Goal: Obtain resource: Download file/media

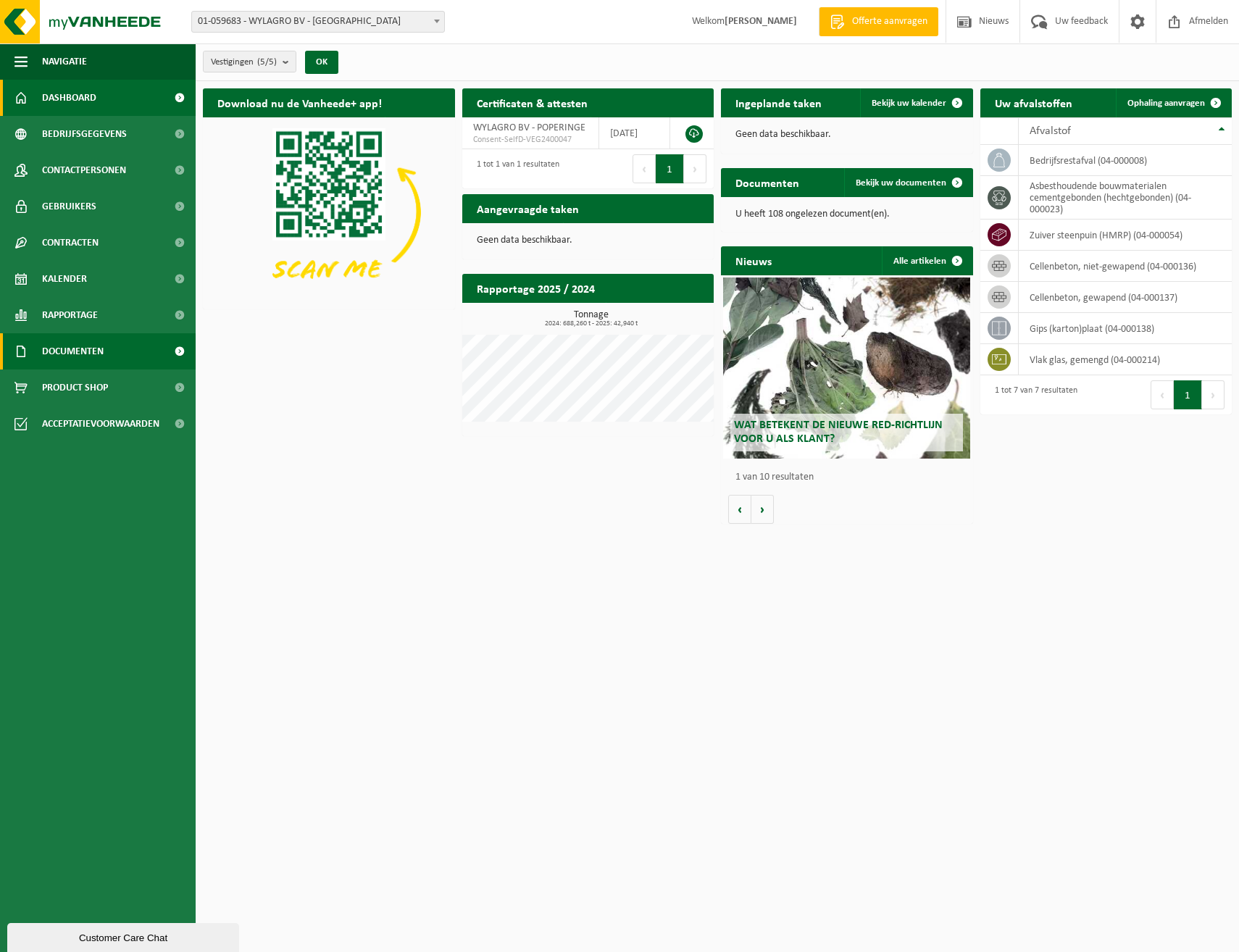
click at [85, 355] on span "Documenten" at bounding box center [73, 351] width 61 height 36
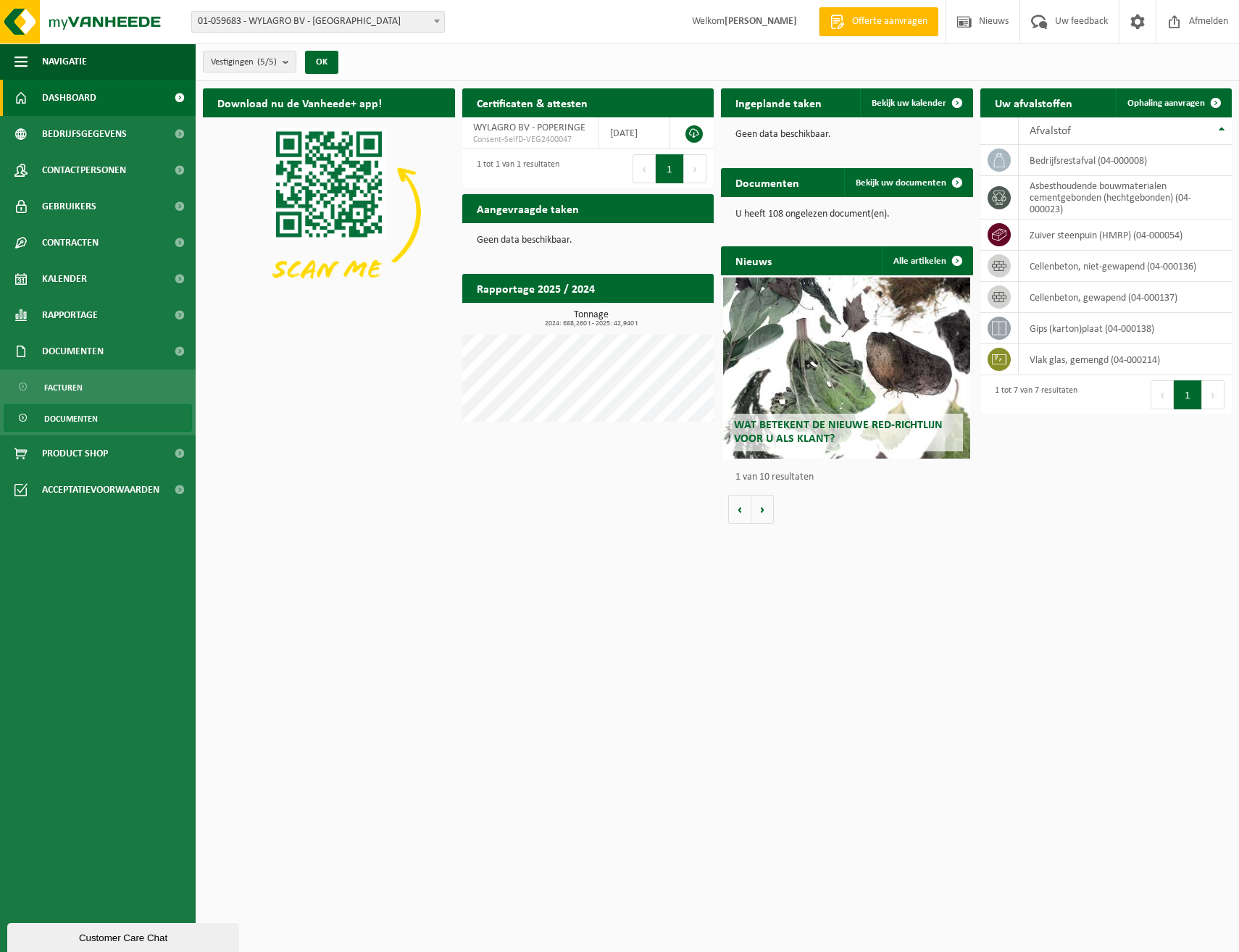
click at [65, 422] on span "Documenten" at bounding box center [70, 418] width 54 height 27
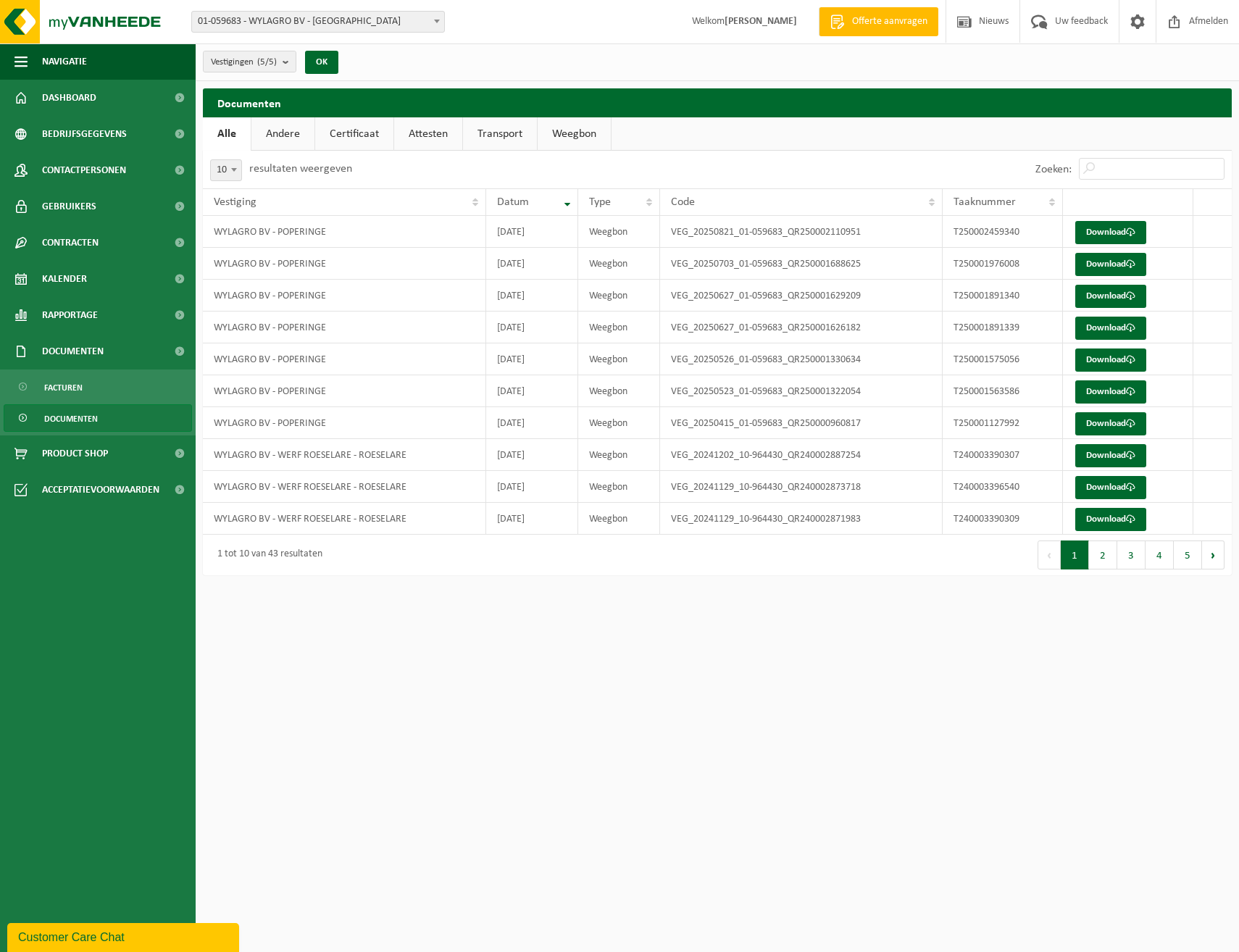
click at [431, 136] on link "Attesten" at bounding box center [429, 134] width 68 height 33
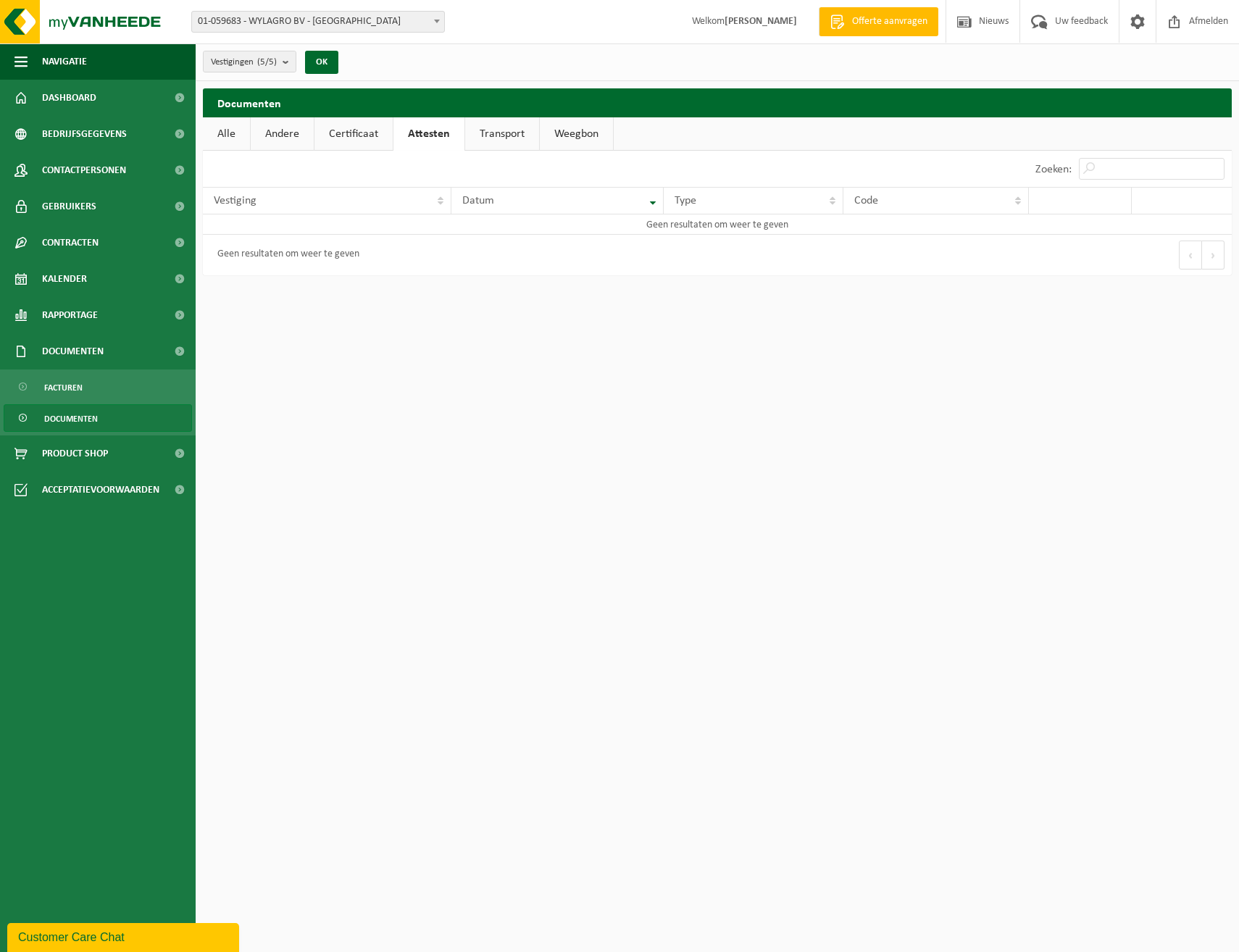
click at [487, 131] on link "Transport" at bounding box center [502, 134] width 74 height 33
click at [562, 134] on link "Weegbon" at bounding box center [576, 134] width 73 height 33
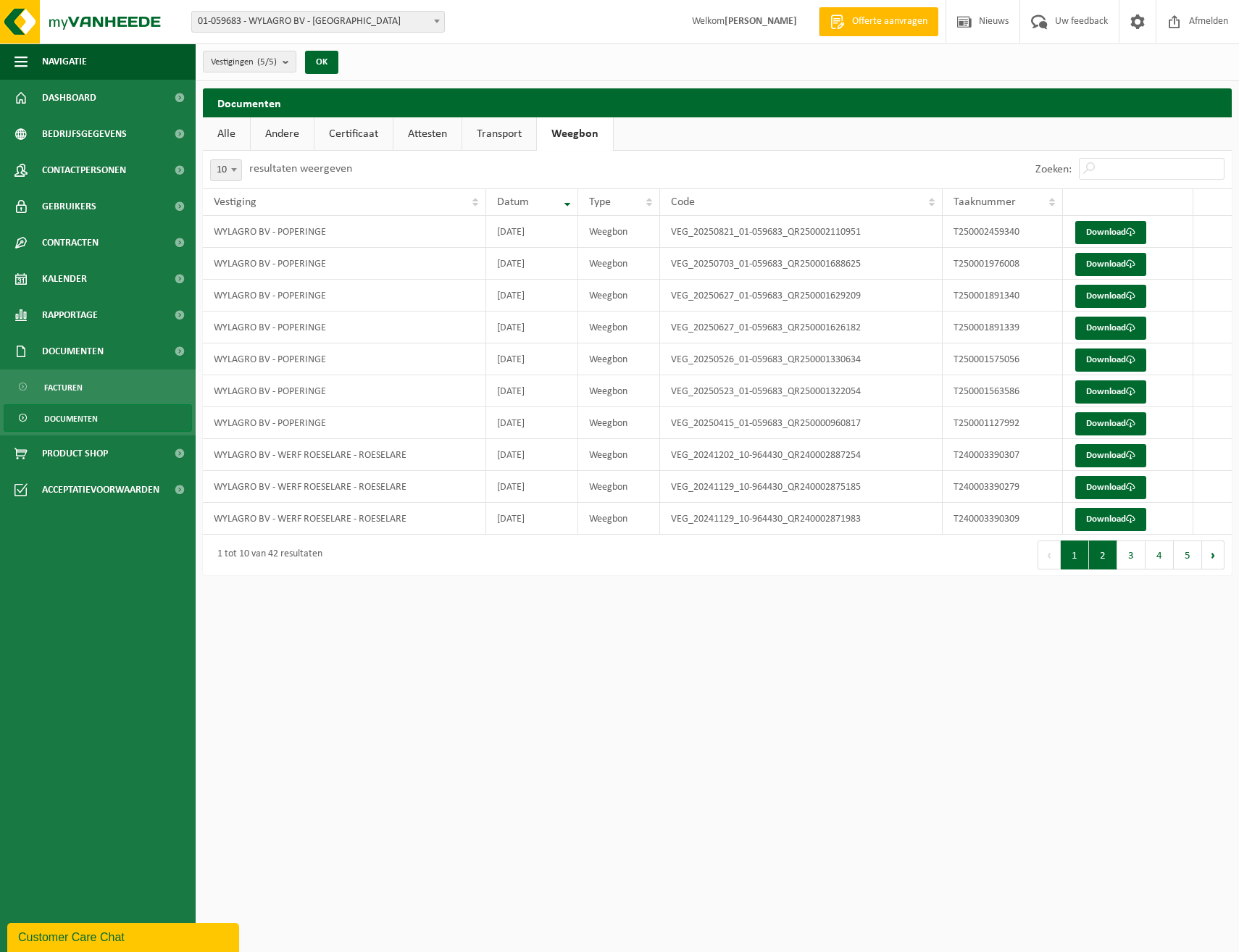
click at [1105, 560] on button "2" at bounding box center [1103, 555] width 28 height 29
click at [1129, 559] on button "3" at bounding box center [1131, 555] width 28 height 29
click at [1163, 560] on button "4" at bounding box center [1160, 555] width 28 height 29
click at [1111, 234] on link "Download" at bounding box center [1111, 233] width 71 height 23
click at [1113, 261] on link "Download" at bounding box center [1111, 264] width 71 height 23
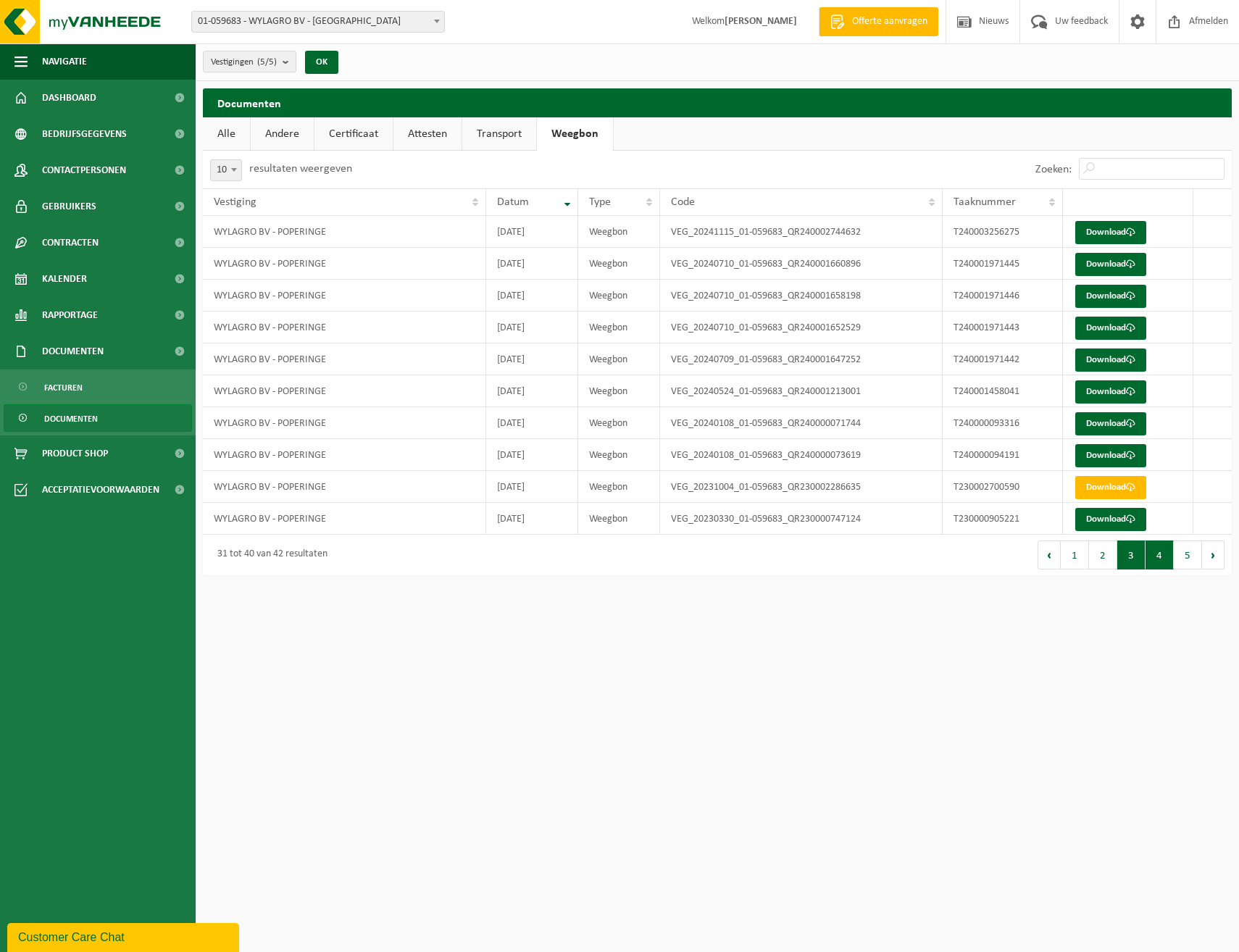
click at [1133, 556] on button "3" at bounding box center [1131, 555] width 28 height 29
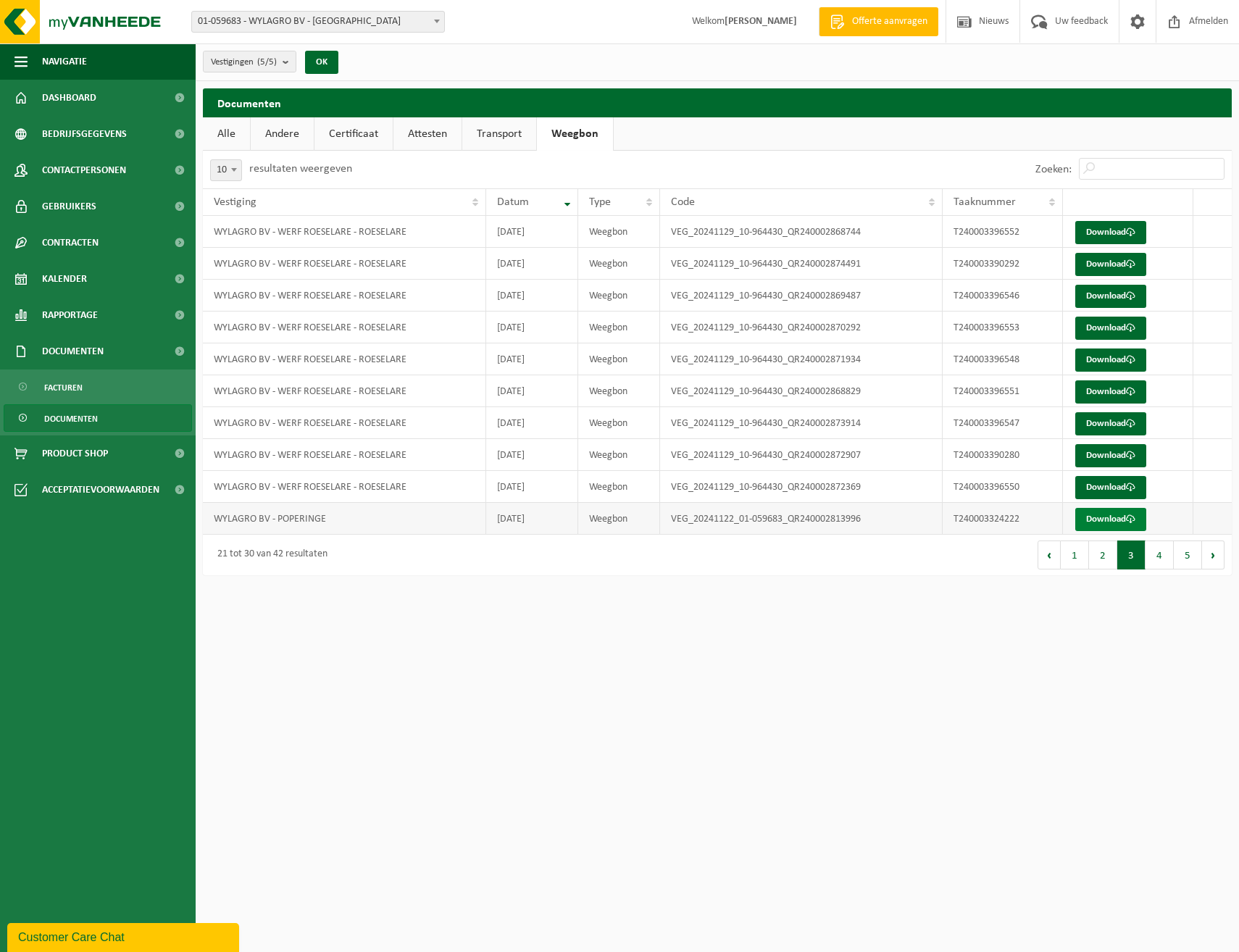
click at [1111, 524] on link "Download" at bounding box center [1111, 519] width 71 height 23
click at [1105, 555] on button "2" at bounding box center [1103, 555] width 28 height 29
click at [1084, 552] on button "1" at bounding box center [1075, 555] width 28 height 29
